Goal: Task Accomplishment & Management: Manage account settings

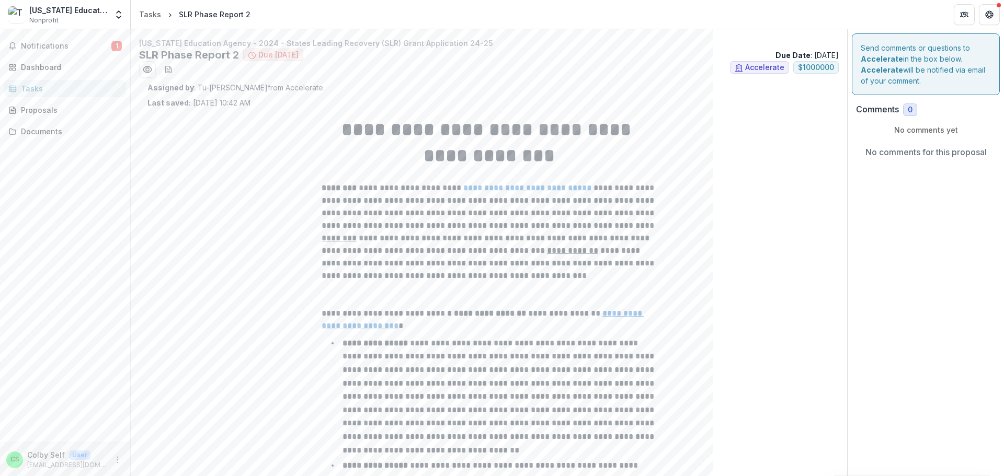
click at [78, 12] on div "[US_STATE] Education Agency" at bounding box center [68, 10] width 78 height 11
click at [59, 48] on span "Notifications" at bounding box center [66, 46] width 90 height 9
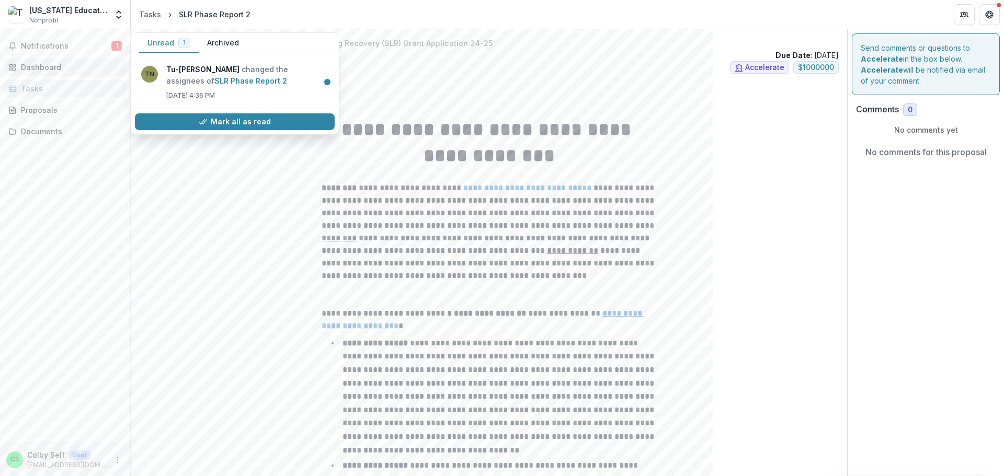
click at [50, 66] on div "Dashboard" at bounding box center [69, 67] width 97 height 11
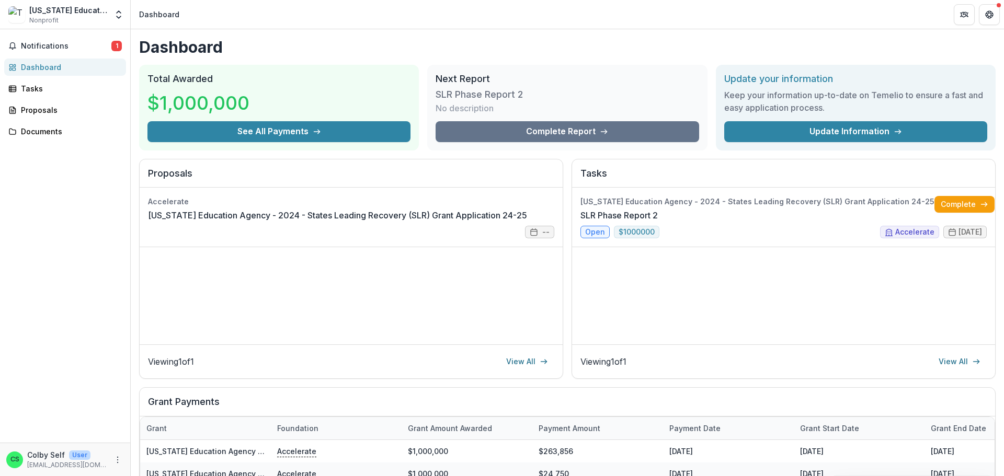
click at [30, 455] on p "Colby Self" at bounding box center [46, 455] width 38 height 11
click at [119, 461] on icon "More" at bounding box center [117, 460] width 8 height 8
click at [156, 435] on link "Settings" at bounding box center [187, 437] width 112 height 17
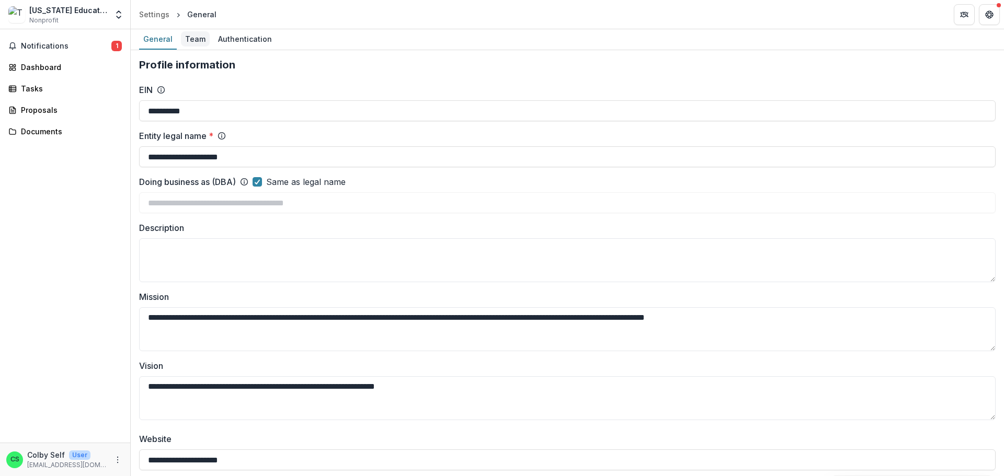
click at [188, 40] on div "Team" at bounding box center [195, 38] width 29 height 15
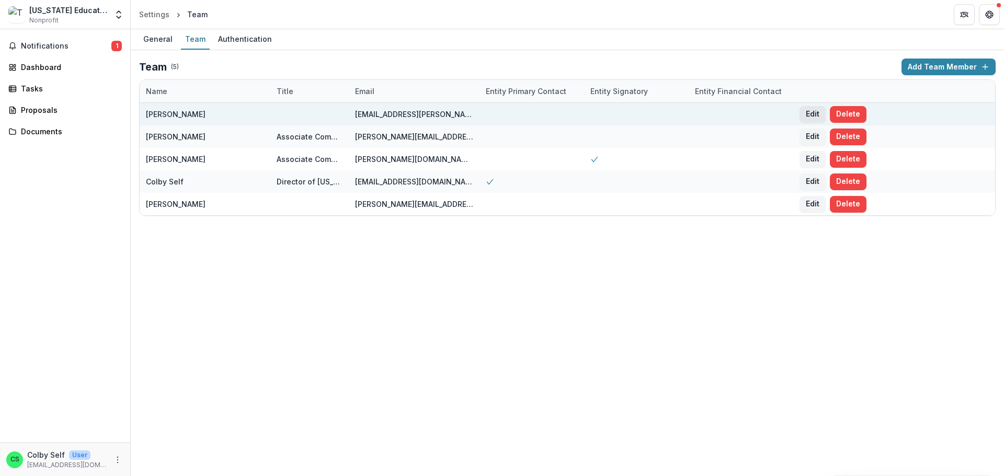
click at [805, 115] on button "Edit" at bounding box center [812, 114] width 26 height 17
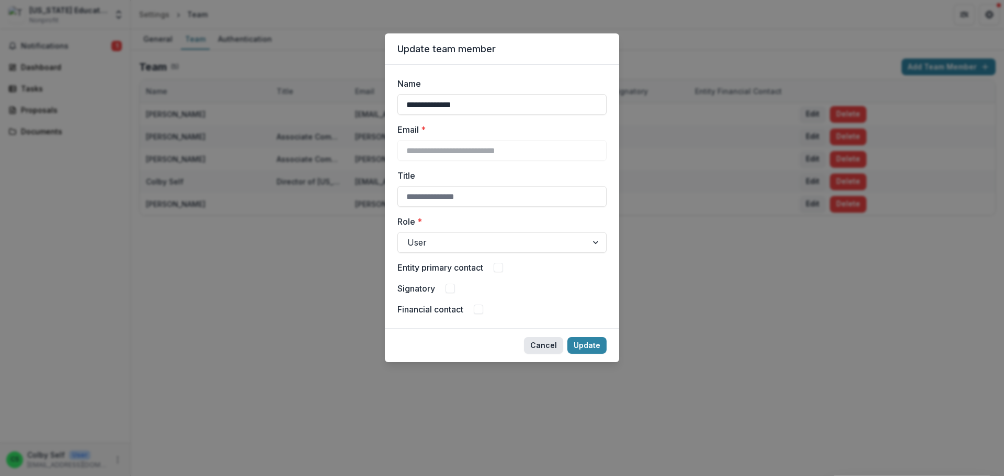
click at [552, 346] on button "Cancel" at bounding box center [543, 345] width 39 height 17
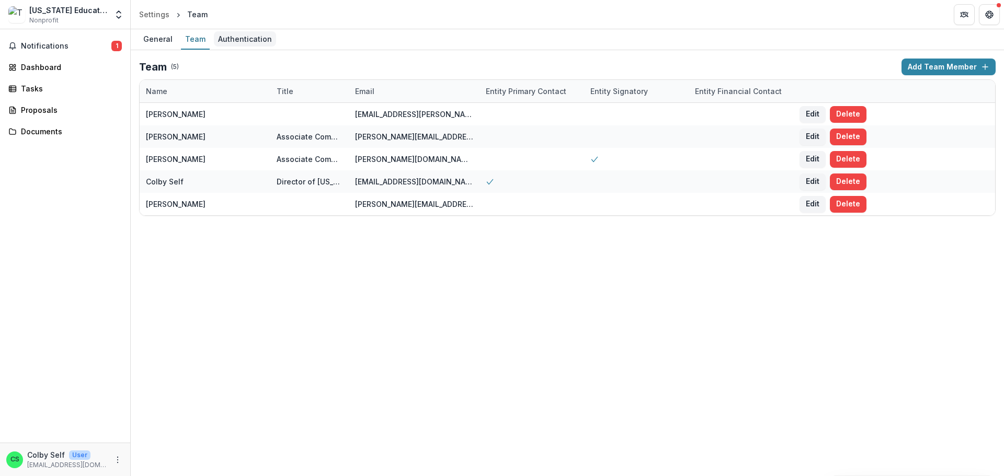
click at [247, 36] on div "Authentication" at bounding box center [245, 38] width 62 height 15
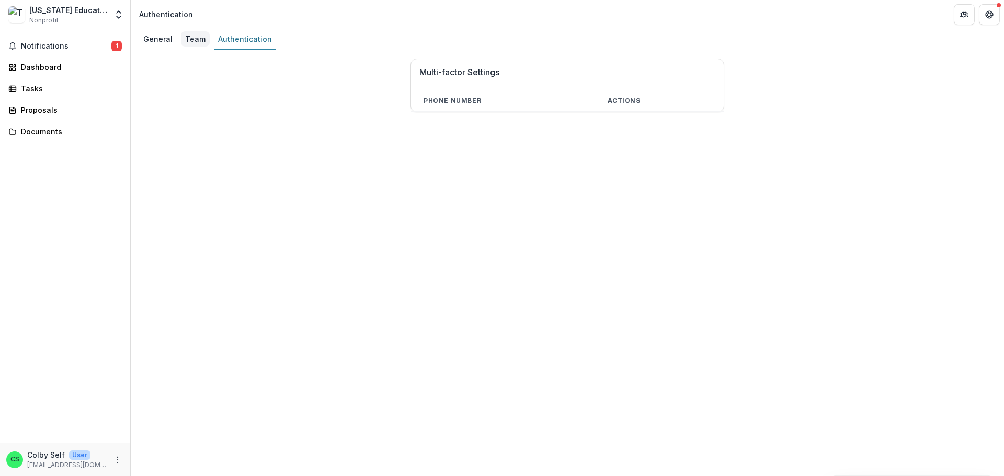
click at [190, 40] on div "Team" at bounding box center [195, 38] width 29 height 15
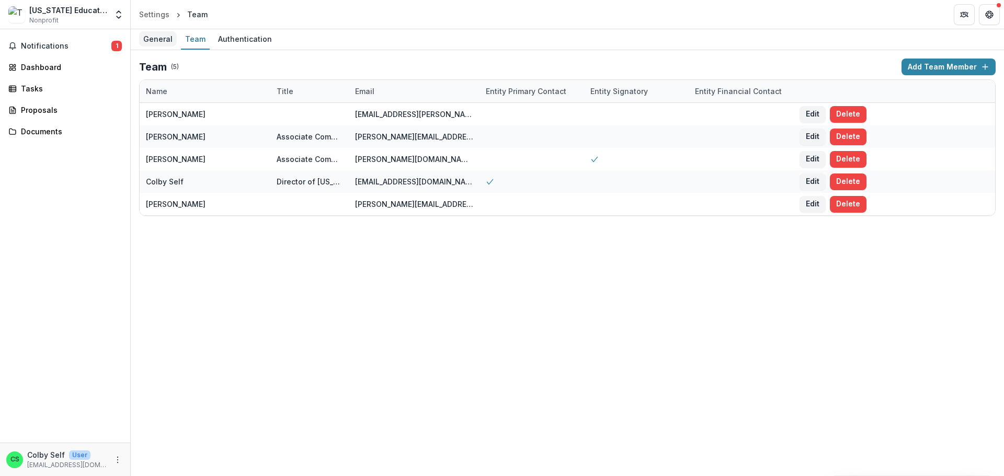
click at [155, 41] on div "General" at bounding box center [158, 38] width 38 height 15
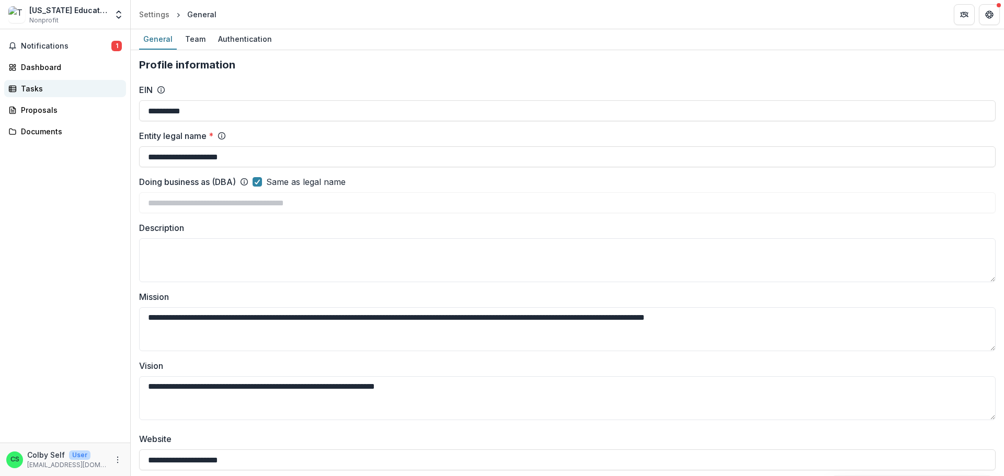
click at [41, 89] on div "Tasks" at bounding box center [69, 88] width 97 height 11
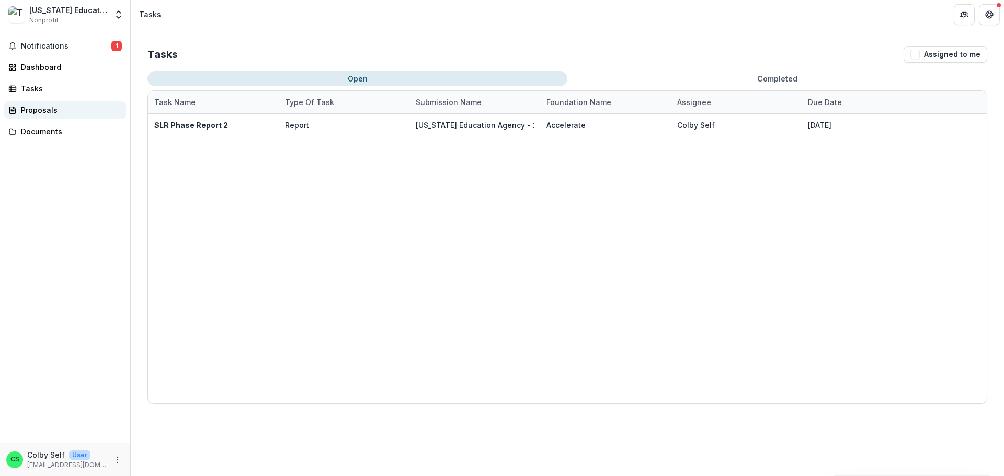
click at [44, 108] on div "Proposals" at bounding box center [69, 110] width 97 height 11
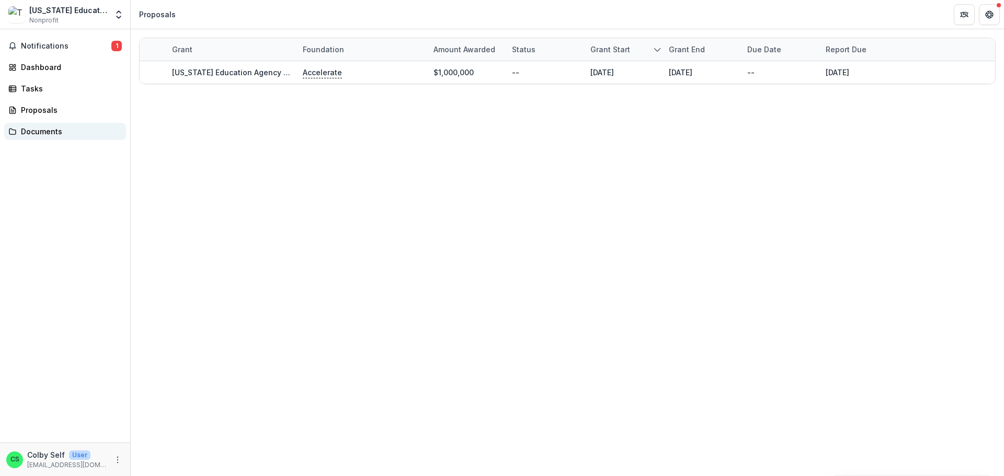
click at [48, 127] on div "Documents" at bounding box center [69, 131] width 97 height 11
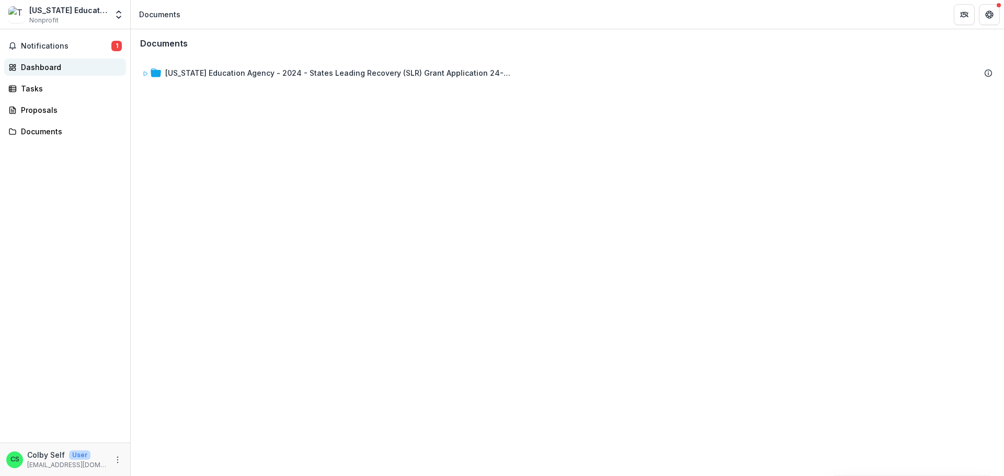
click at [51, 64] on div "Dashboard" at bounding box center [69, 67] width 97 height 11
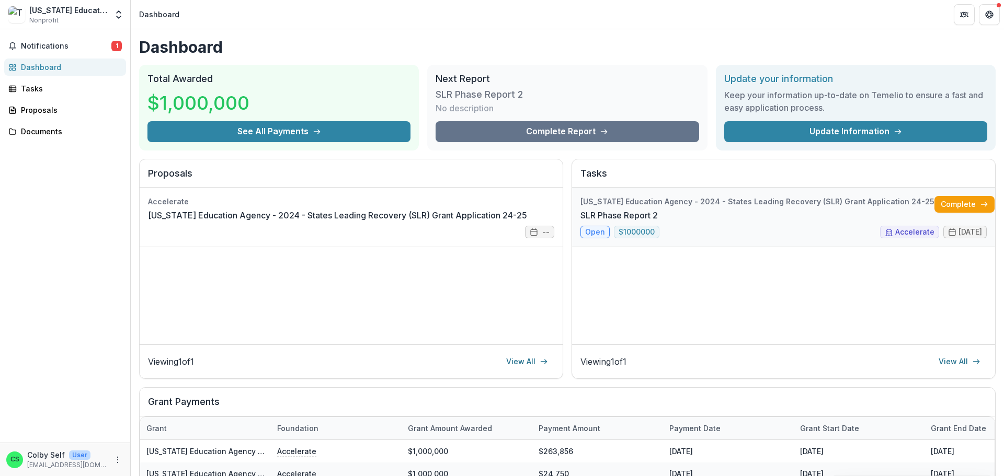
click at [658, 209] on link "SLR Phase Report 2" at bounding box center [618, 215] width 77 height 13
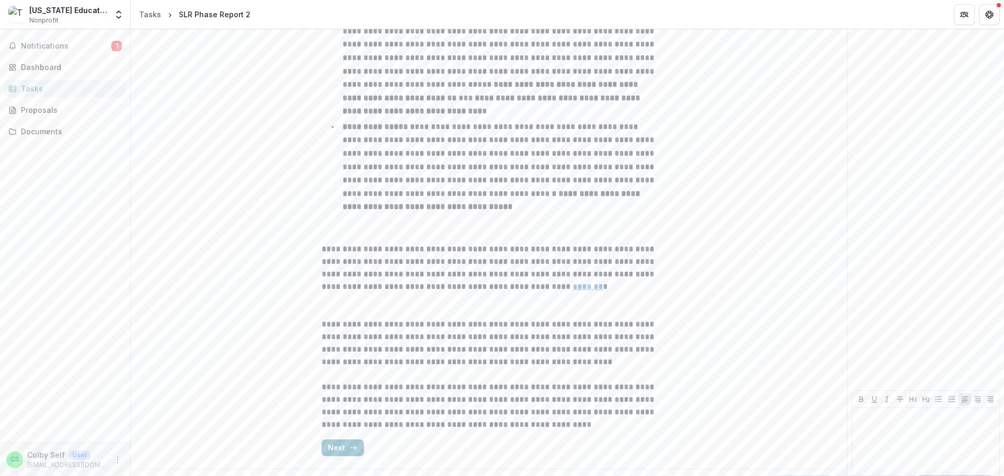
scroll to position [475, 0]
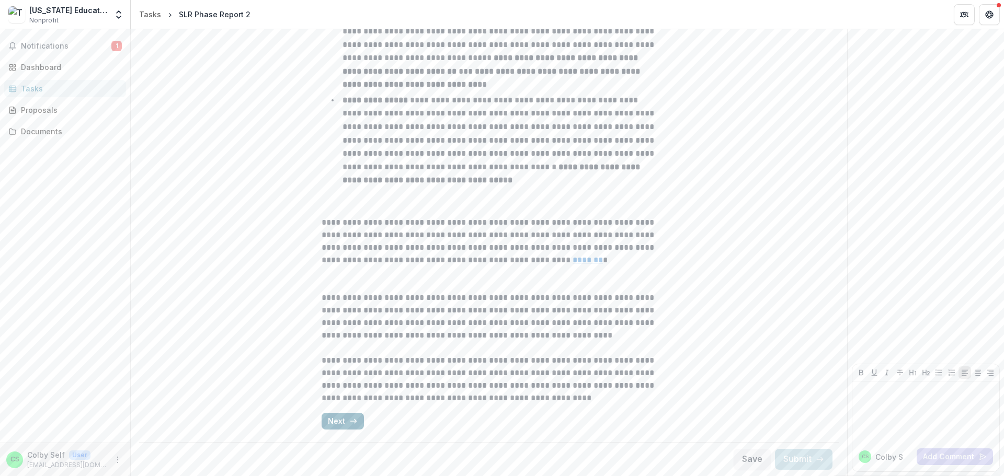
click at [349, 420] on icon "button" at bounding box center [353, 421] width 8 height 8
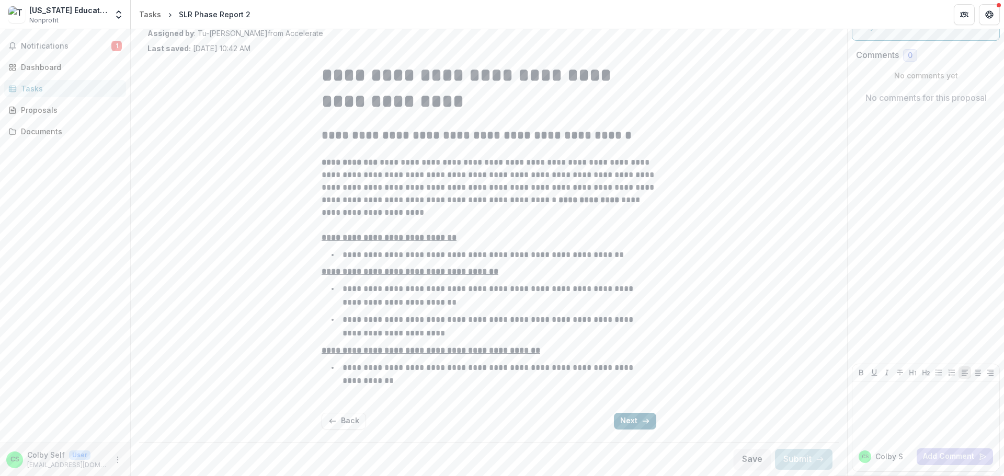
click at [636, 417] on button "Next" at bounding box center [635, 421] width 42 height 17
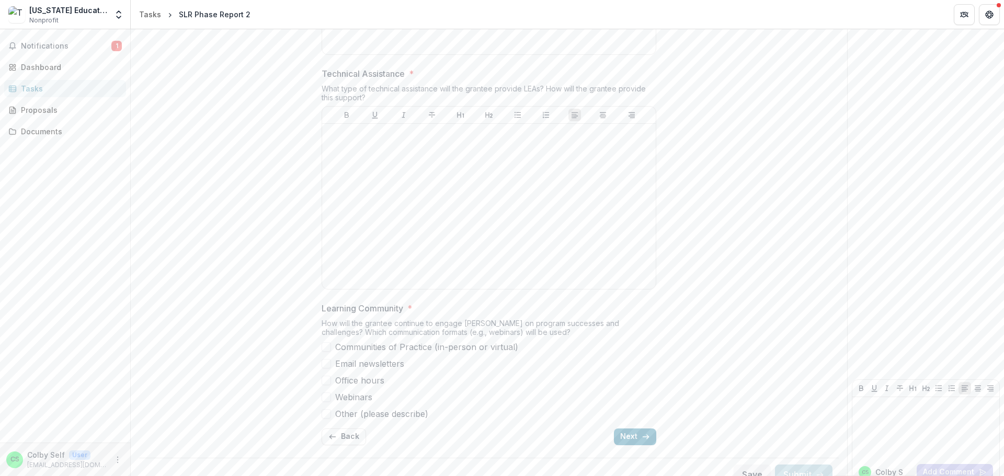
scroll to position [3367, 0]
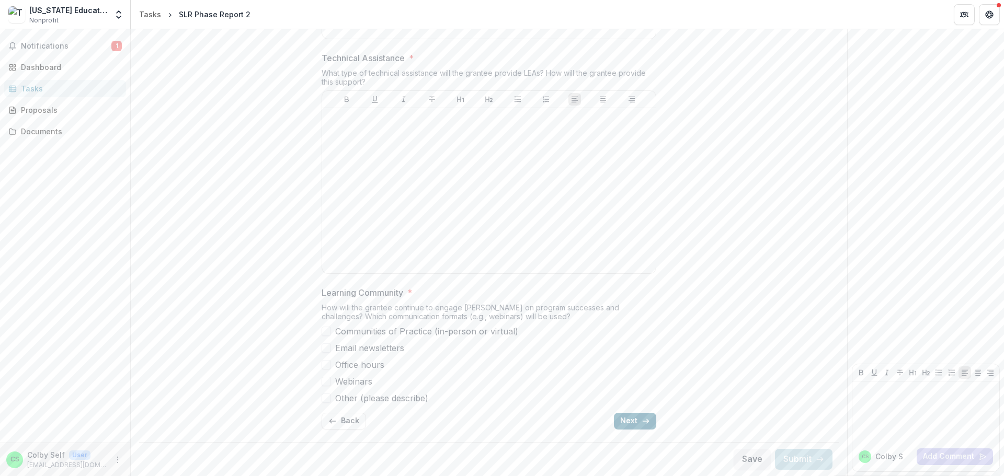
click at [634, 419] on button "Next" at bounding box center [635, 421] width 42 height 17
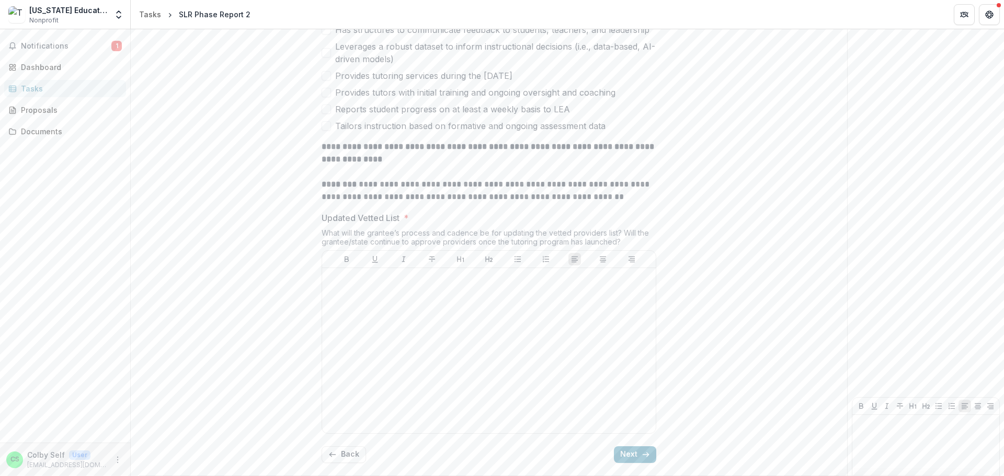
scroll to position [544, 0]
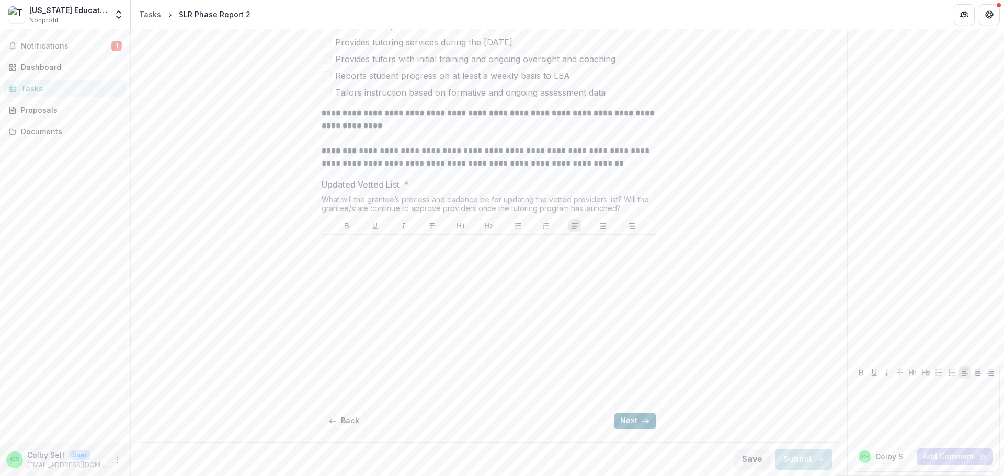
click at [632, 424] on button "Next" at bounding box center [635, 421] width 42 height 17
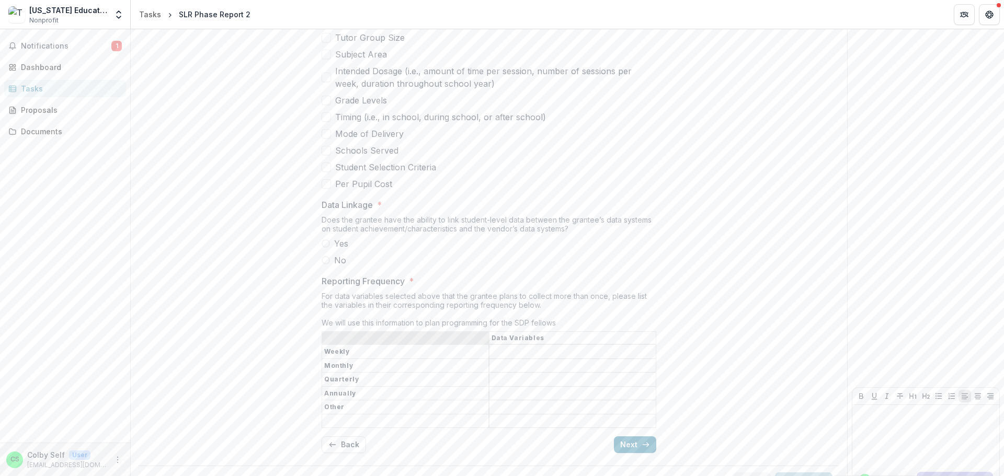
scroll to position [1366, 0]
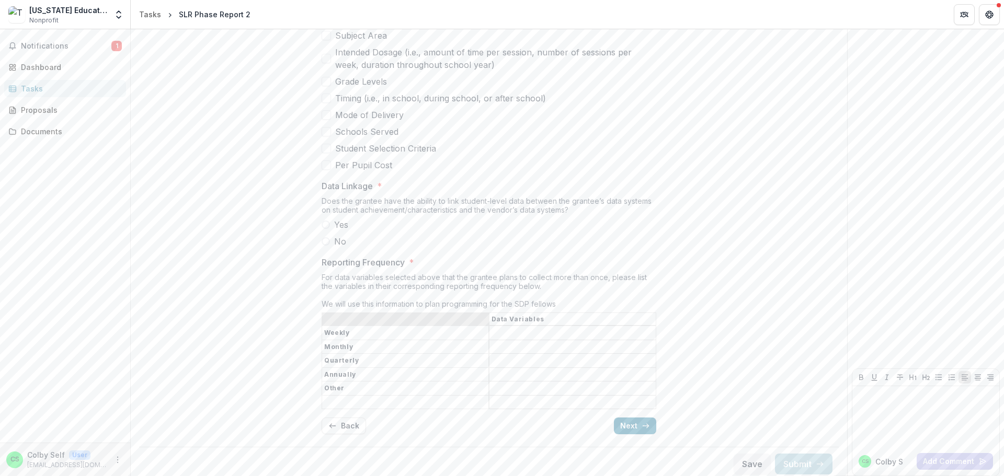
click at [632, 424] on button "Next" at bounding box center [635, 426] width 42 height 17
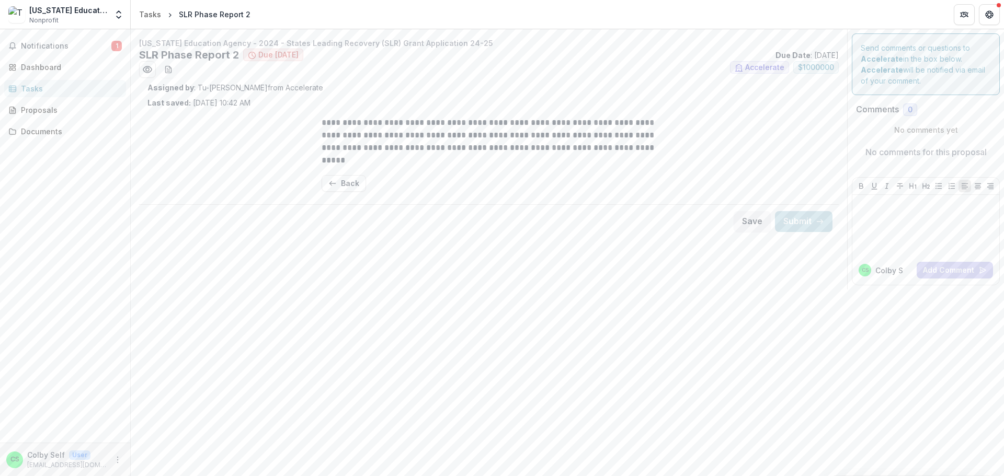
scroll to position [0, 0]
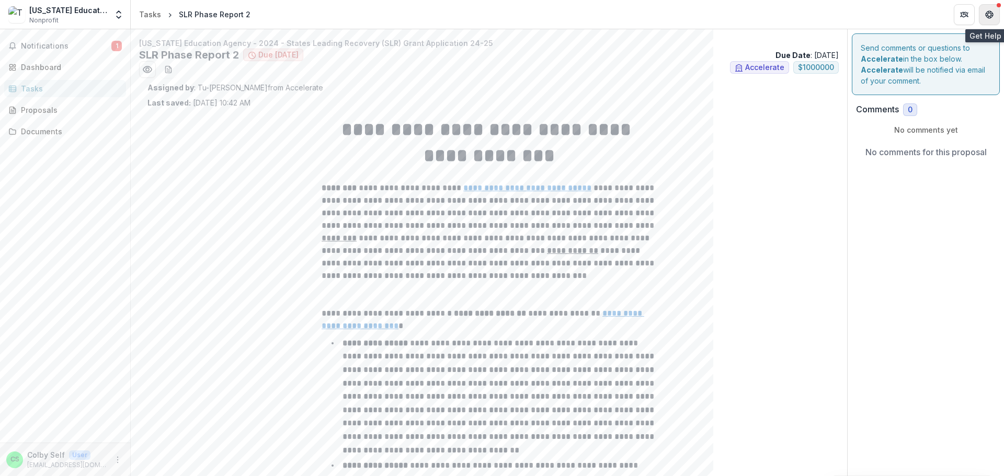
click at [987, 13] on icon "Get Help" at bounding box center [987, 12] width 2 height 2
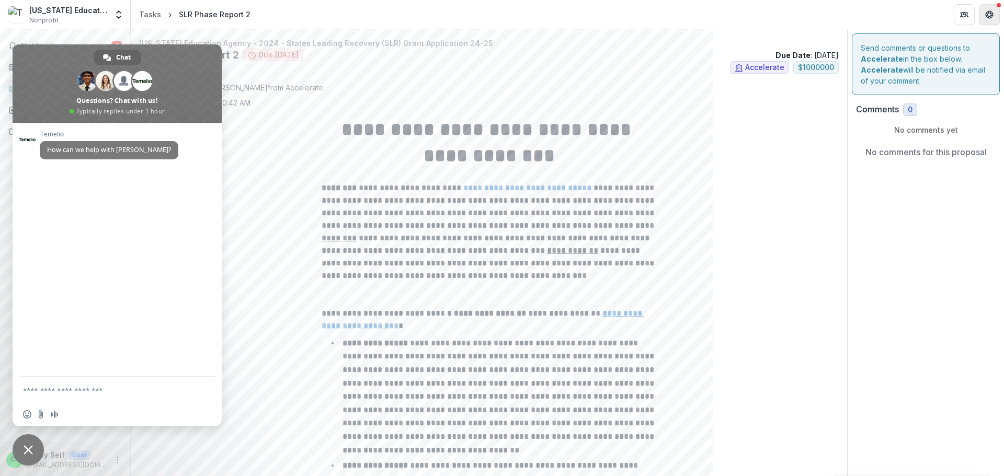
click at [987, 13] on icon "Get Help" at bounding box center [987, 12] width 2 height 2
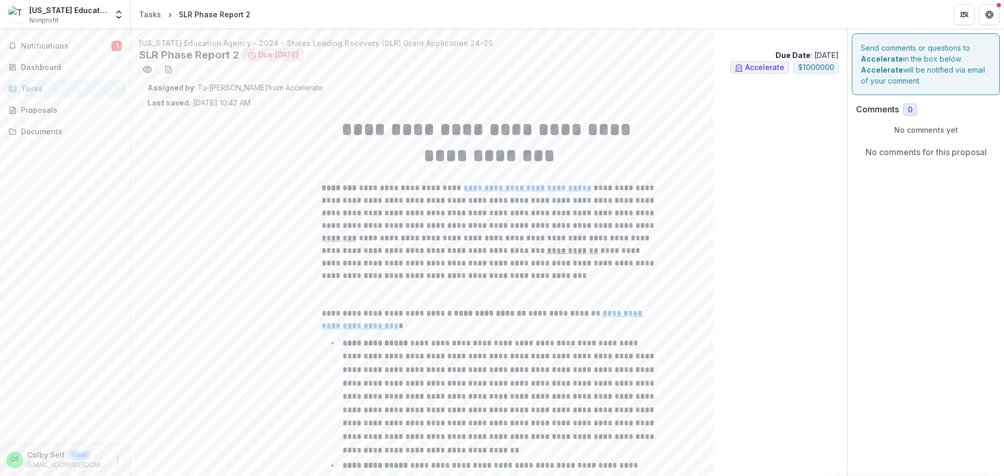
click at [65, 456] on div "User" at bounding box center [78, 455] width 26 height 9
click at [120, 461] on icon "More" at bounding box center [117, 460] width 8 height 8
click at [160, 454] on button "Logout" at bounding box center [187, 455] width 112 height 17
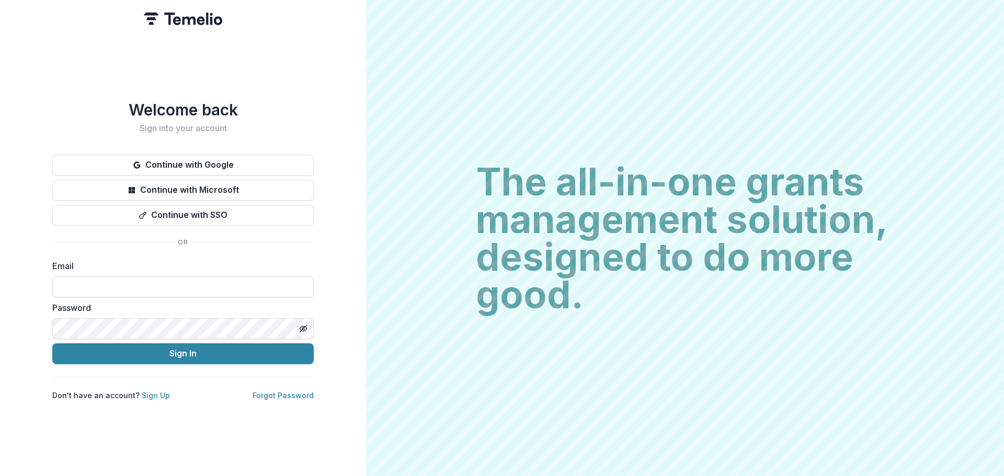
click at [141, 288] on input at bounding box center [182, 287] width 261 height 21
type input "**********"
click at [186, 353] on button "Sign In" at bounding box center [182, 354] width 261 height 21
